Goal: Check status: Check status

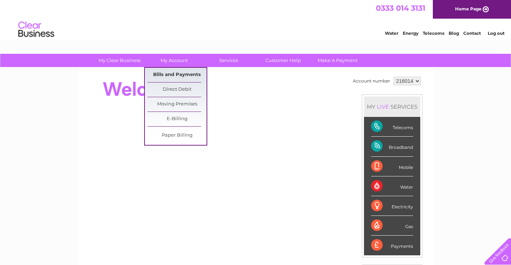
click at [174, 73] on link "Bills and Payments" at bounding box center [176, 75] width 59 height 14
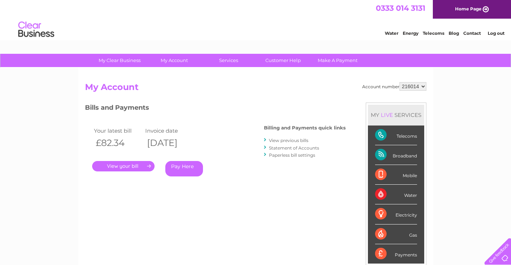
click at [185, 142] on th "[DATE]" at bounding box center [169, 142] width 52 height 15
click at [210, 123] on div "Your latest bill Invoice date £82.34 [DATE] . Pay Here" at bounding box center [164, 153] width 158 height 68
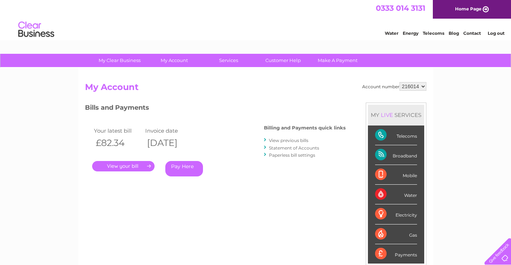
click at [340, 205] on div "Account number 216014 My Account MY LIVE SERVICES Telecoms Broadband Mobile Wat…" at bounding box center [255, 190] width 341 height 216
click at [269, 215] on div "Account number 216014 My Account MY LIVE SERVICES Telecoms Broadband Mobile Wat…" at bounding box center [255, 190] width 341 height 216
